Goal: Information Seeking & Learning: Learn about a topic

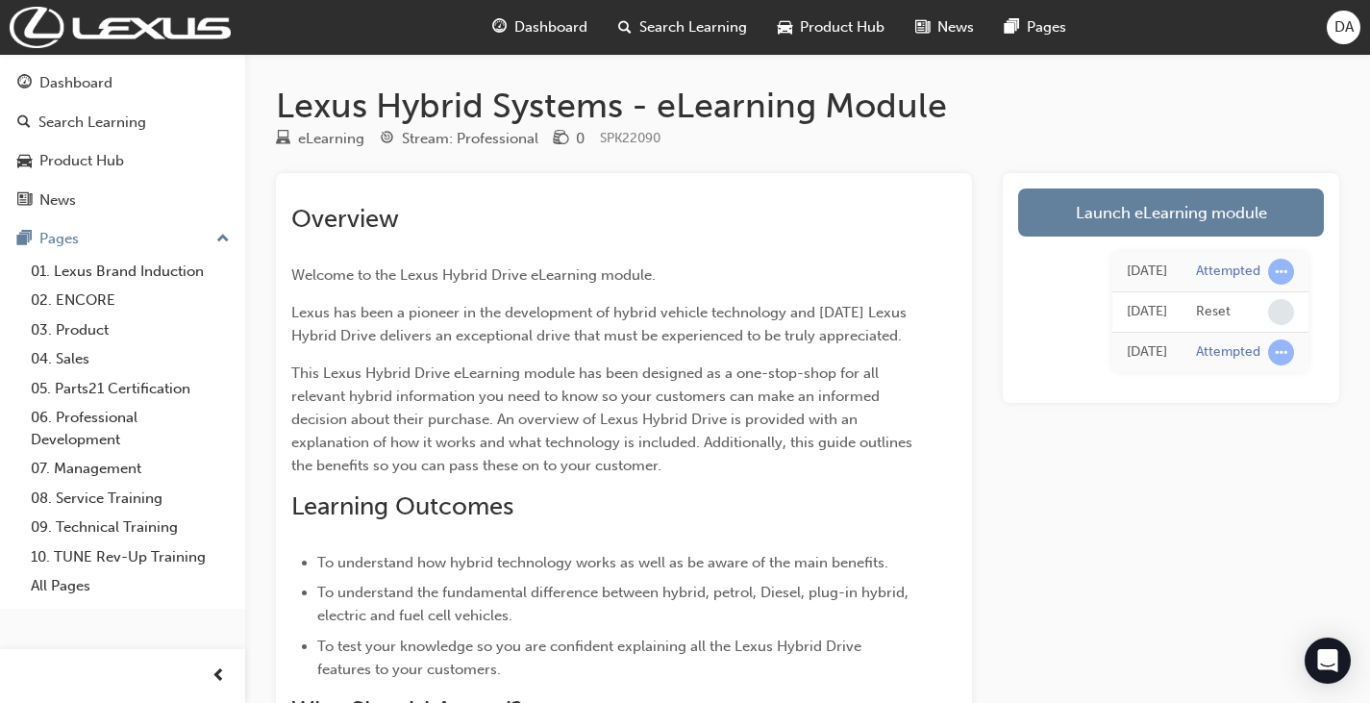
scroll to position [351, 0]
click at [1205, 130] on div "eLearning Stream: Professional 0 SPK22090" at bounding box center [807, 143] width 1063 height 32
click at [491, 209] on h2 "Overview" at bounding box center [603, 219] width 625 height 31
click at [1109, 123] on h1 "Lexus Hybrid Systems - eLearning Module" at bounding box center [807, 106] width 1063 height 42
click at [602, 292] on div "Overview Welcome to the Lexus Hybrid Drive eLearning module. Lexus has been a p…" at bounding box center [603, 491] width 625 height 574
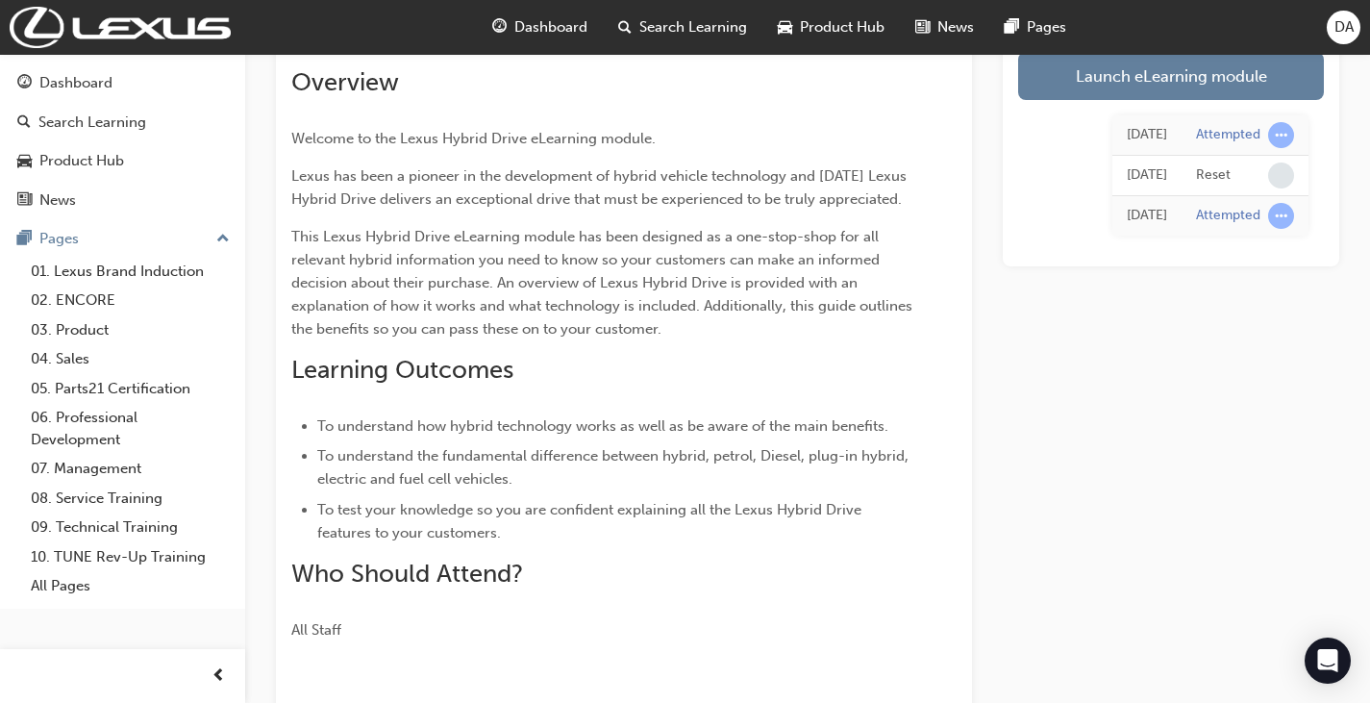
scroll to position [192, 0]
